Goal: Information Seeking & Learning: Find specific fact

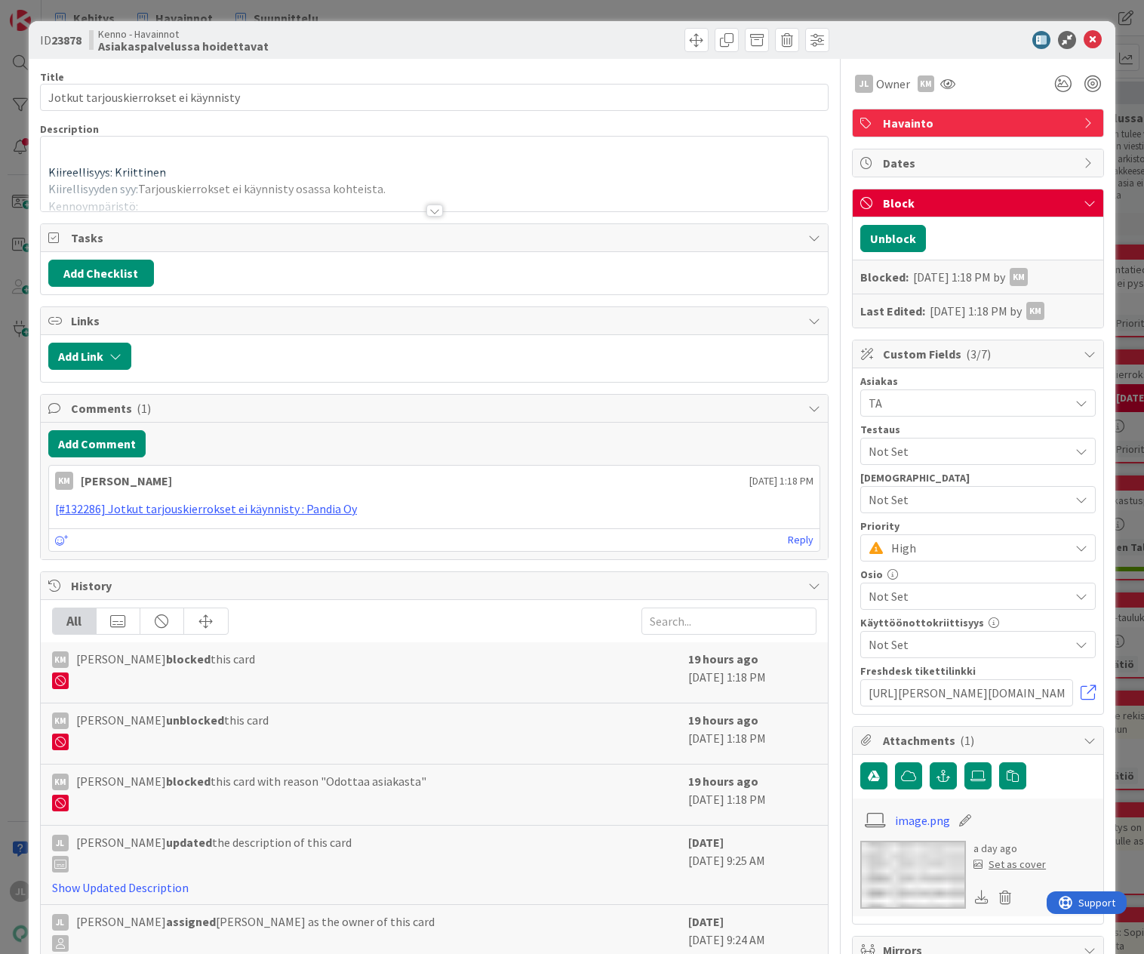
click at [250, 180] on div at bounding box center [434, 192] width 787 height 38
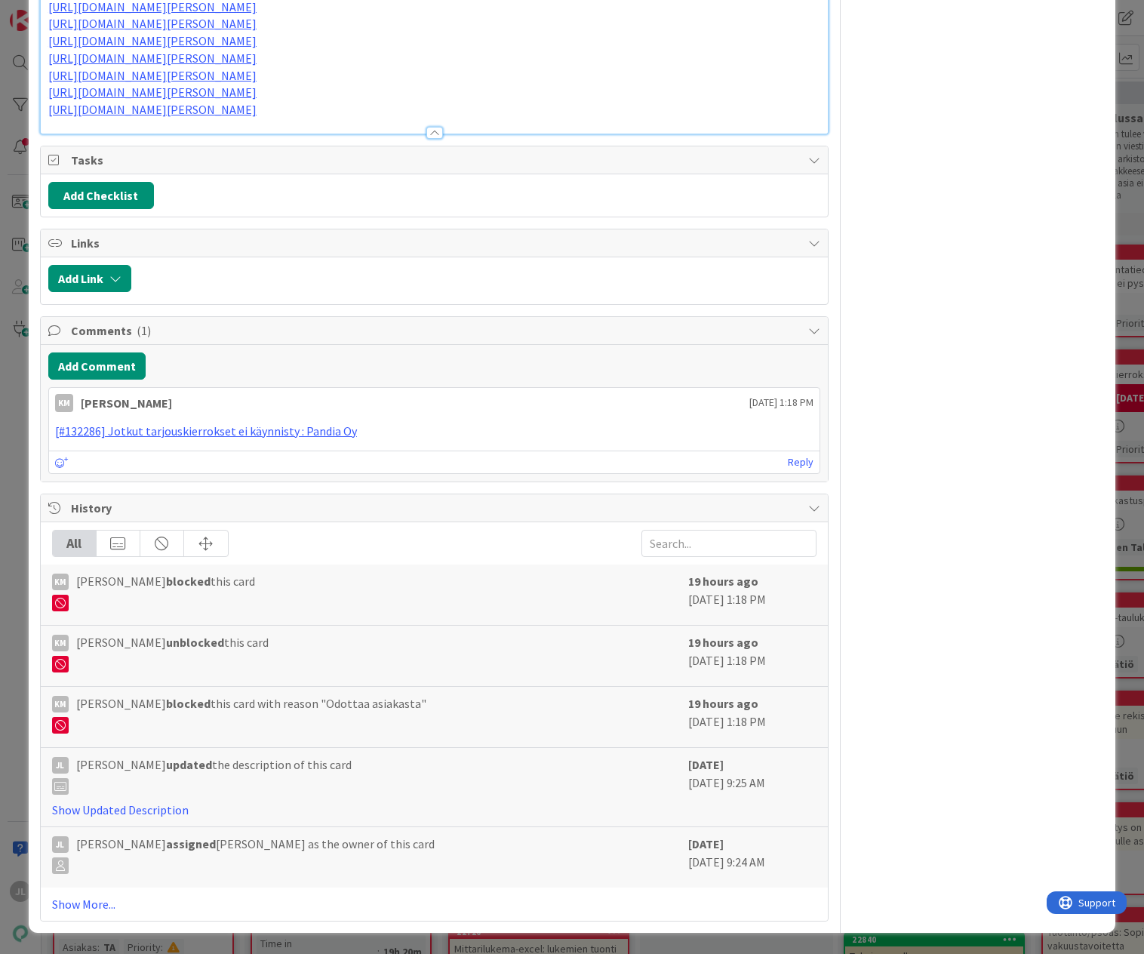
scroll to position [1591, 0]
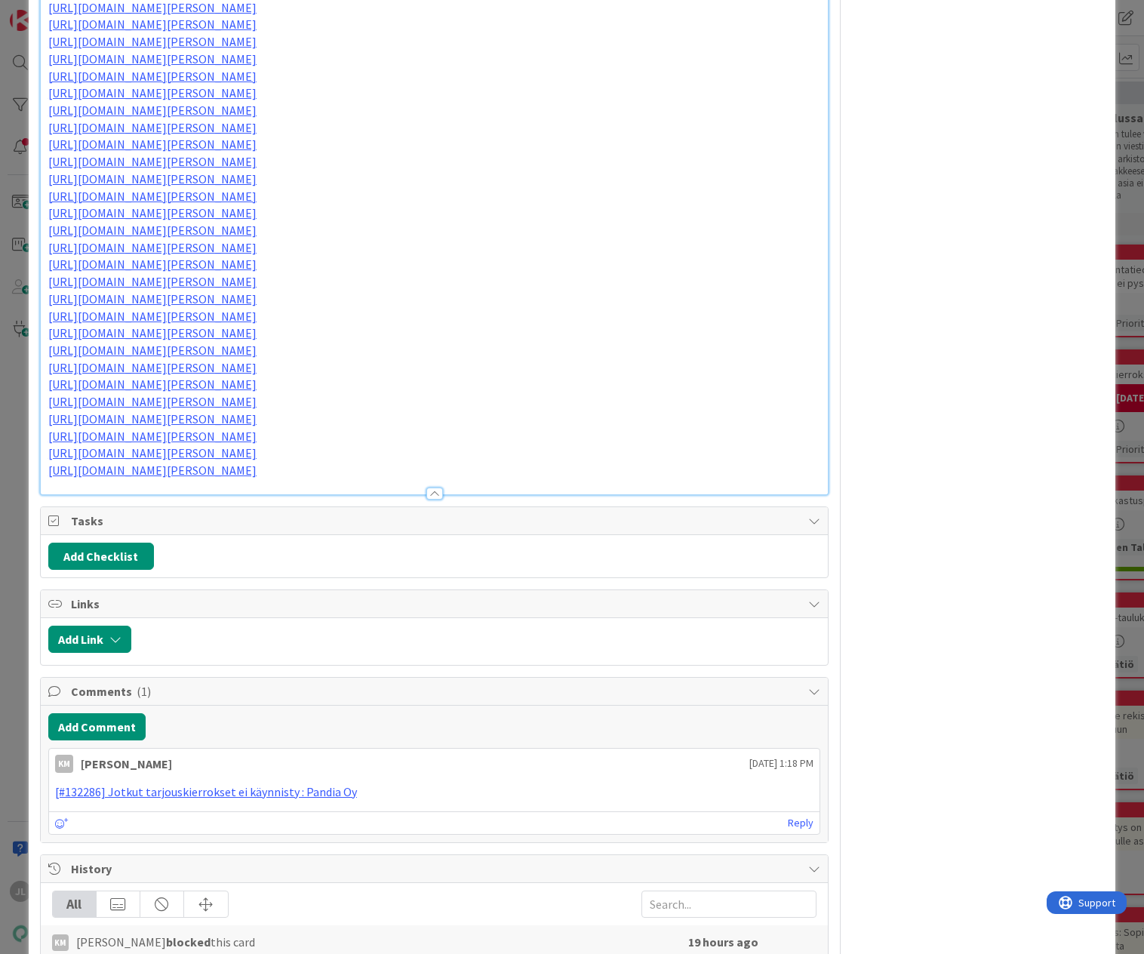
click at [165, 508] on link "[URL][DOMAIN_NAME][PERSON_NAME]" at bounding box center [181, 508] width 151 height 20
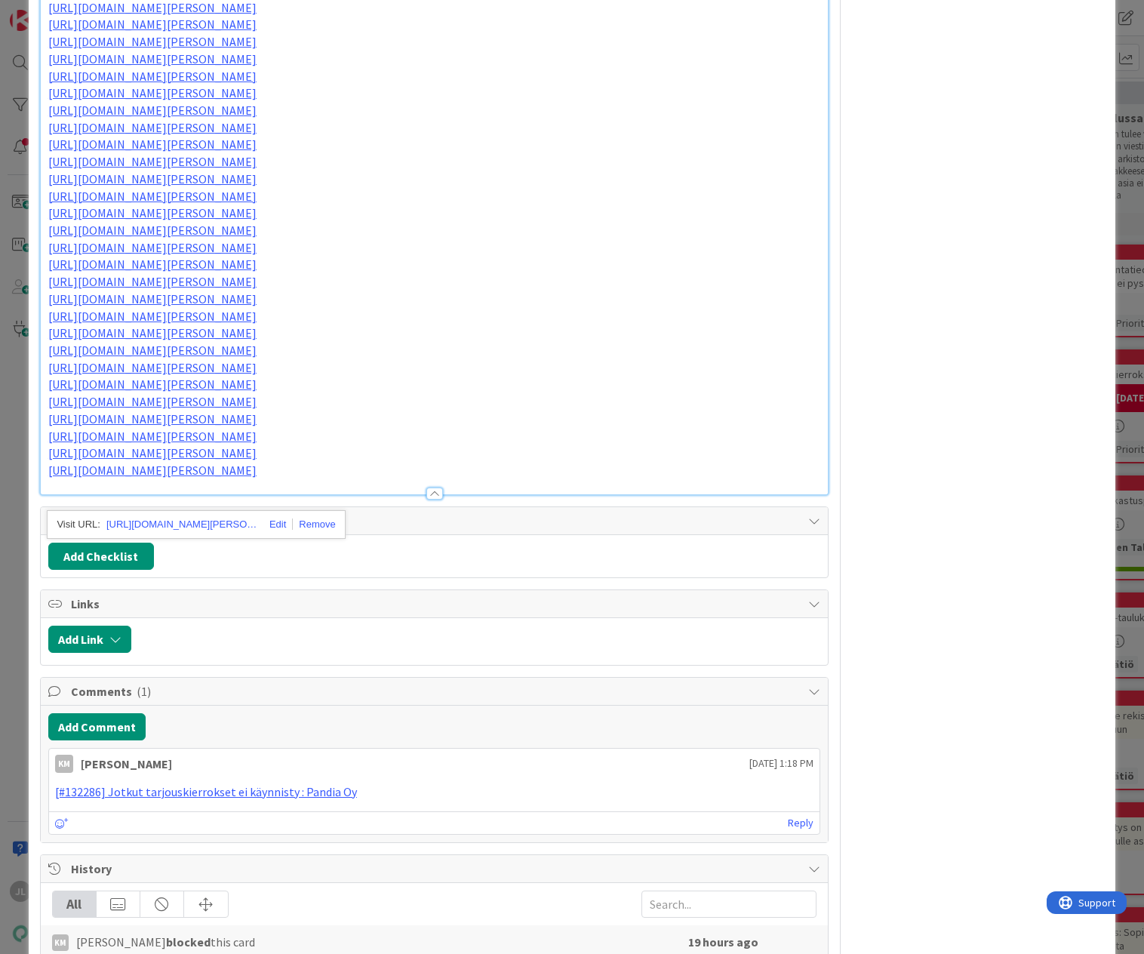
click at [178, 527] on link "[URL][DOMAIN_NAME][PERSON_NAME]" at bounding box center [181, 525] width 151 height 20
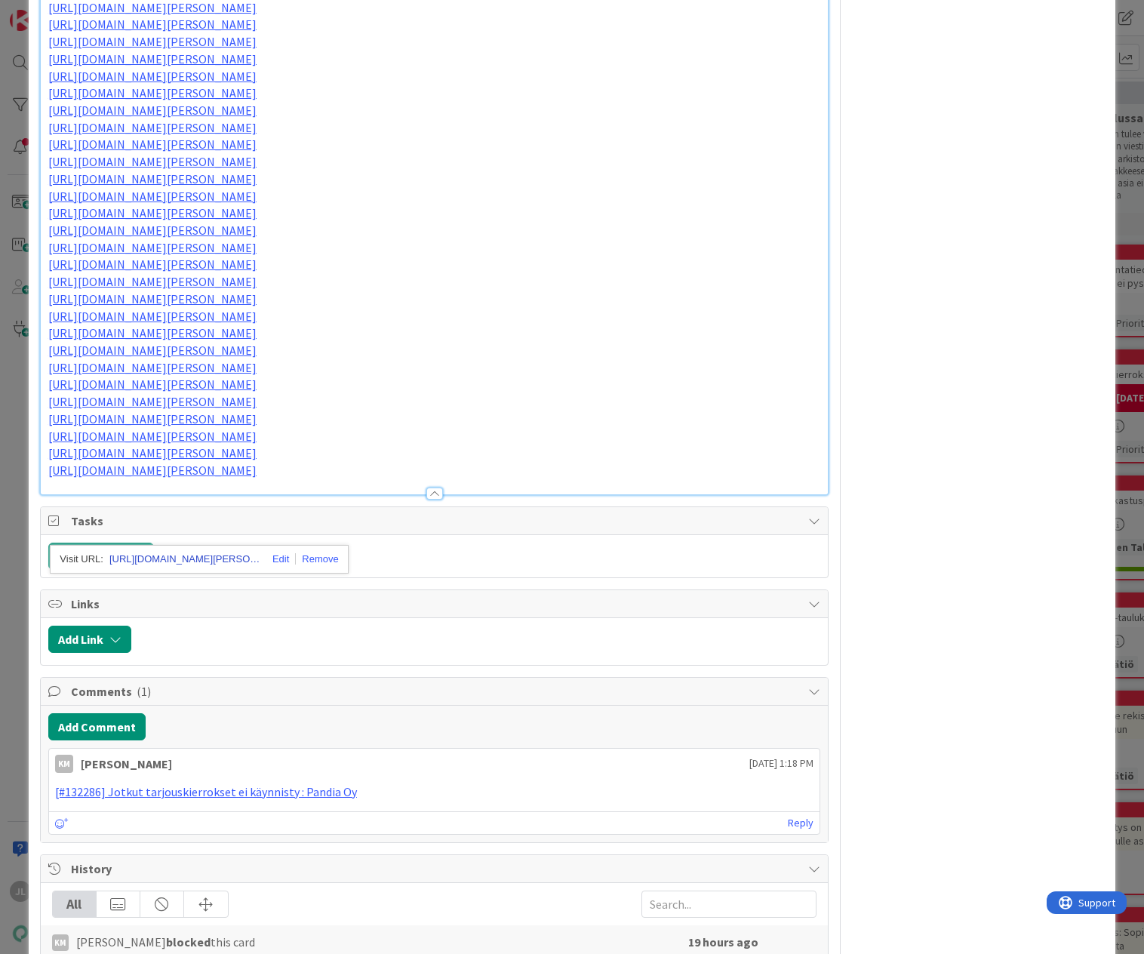
click at [156, 557] on link "[URL][DOMAIN_NAME][PERSON_NAME]" at bounding box center [184, 559] width 151 height 20
click at [164, 680] on link "[URL][DOMAIN_NAME][PERSON_NAME]" at bounding box center [181, 679] width 151 height 20
